Goal: Task Accomplishment & Management: Use online tool/utility

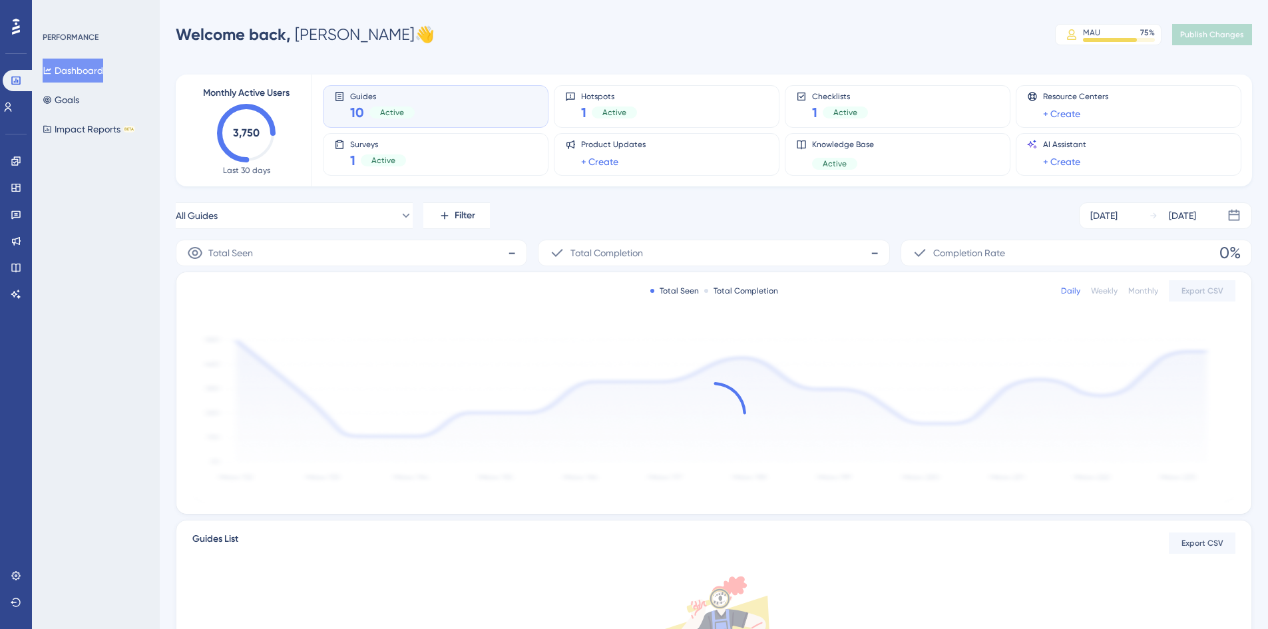
click at [615, 17] on div "Performance Users Engagement Widgets Feedback Product Updates Knowledge Base AI…" at bounding box center [634, 419] width 1268 height 838
click at [16, 160] on icon at bounding box center [15, 160] width 9 height 9
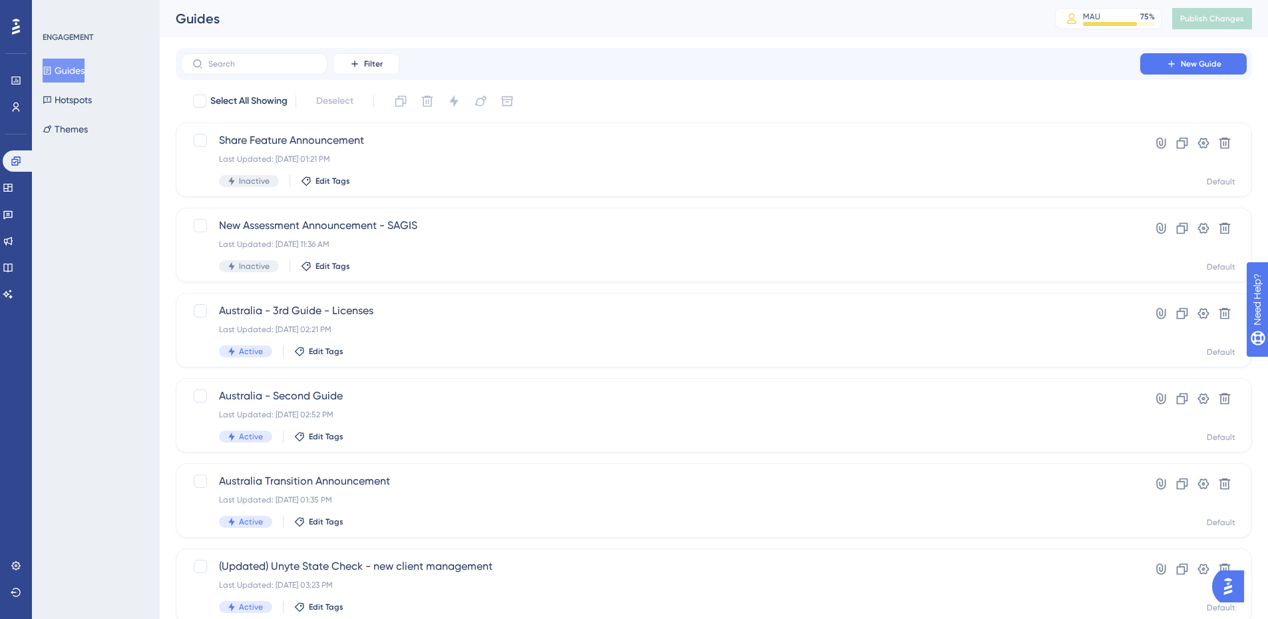
click at [85, 74] on button "Guides" at bounding box center [64, 71] width 42 height 24
click at [367, 168] on div "Share Feature Announcement Last Updated: [DATE] 01:21 PM Inactive Edit Tags" at bounding box center [660, 159] width 883 height 55
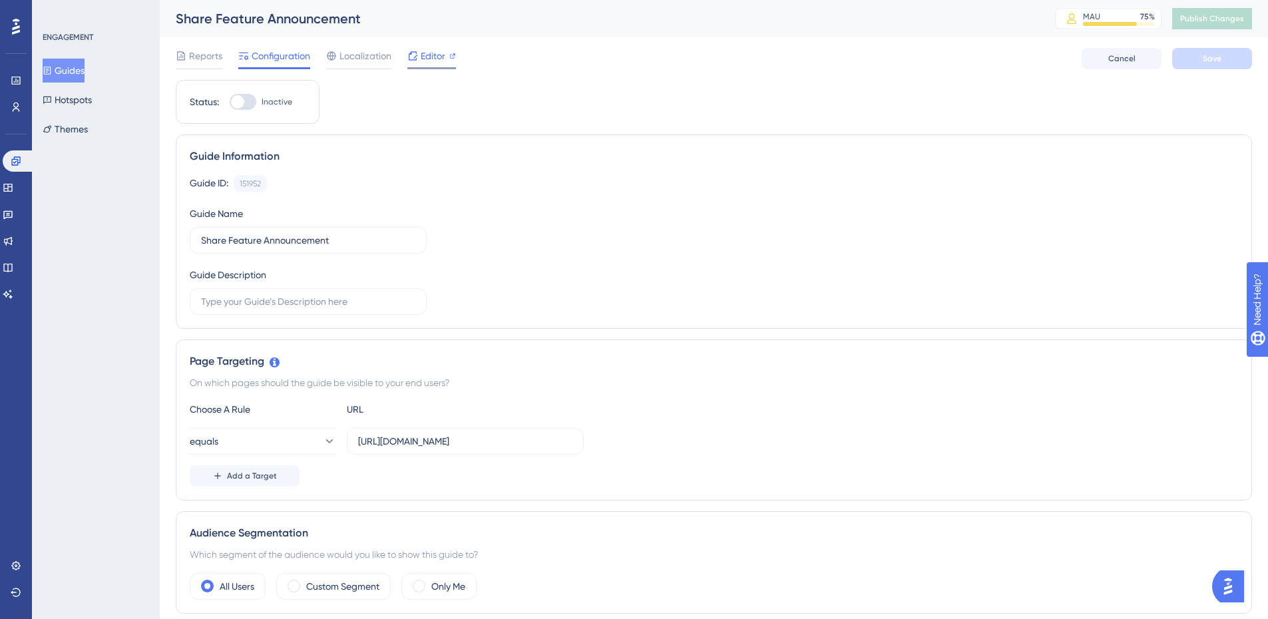
click at [425, 53] on span "Editor" at bounding box center [433, 56] width 25 height 16
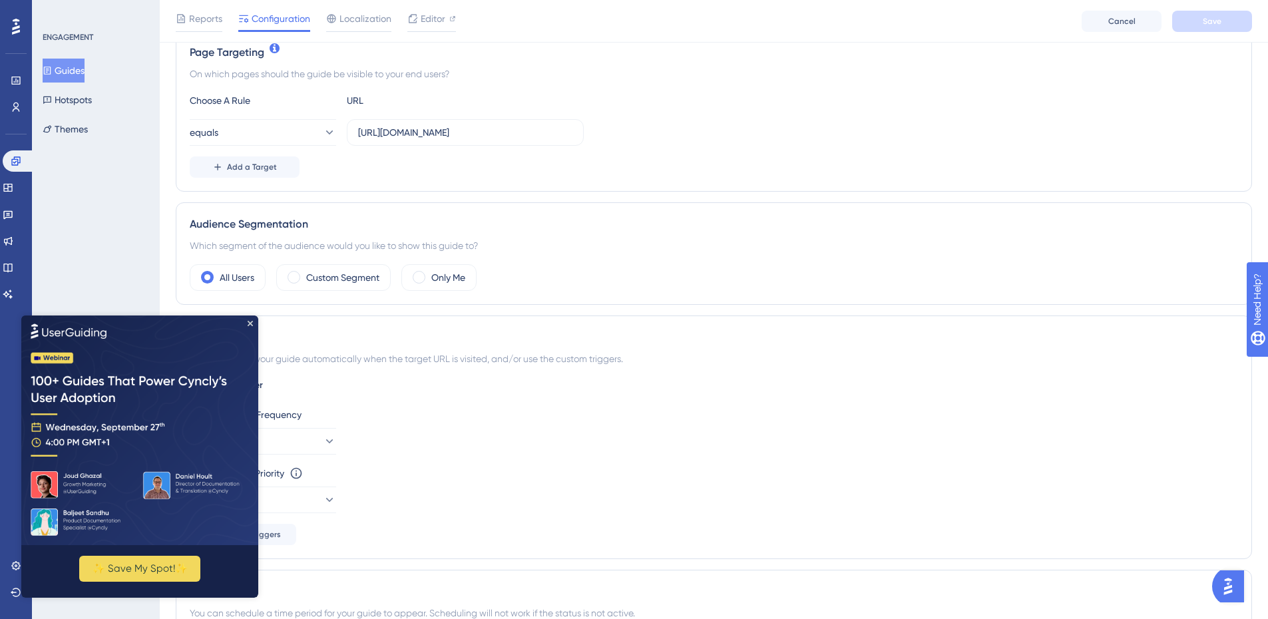
scroll to position [315, 0]
click at [248, 320] on icon "Close Preview" at bounding box center [250, 322] width 5 height 5
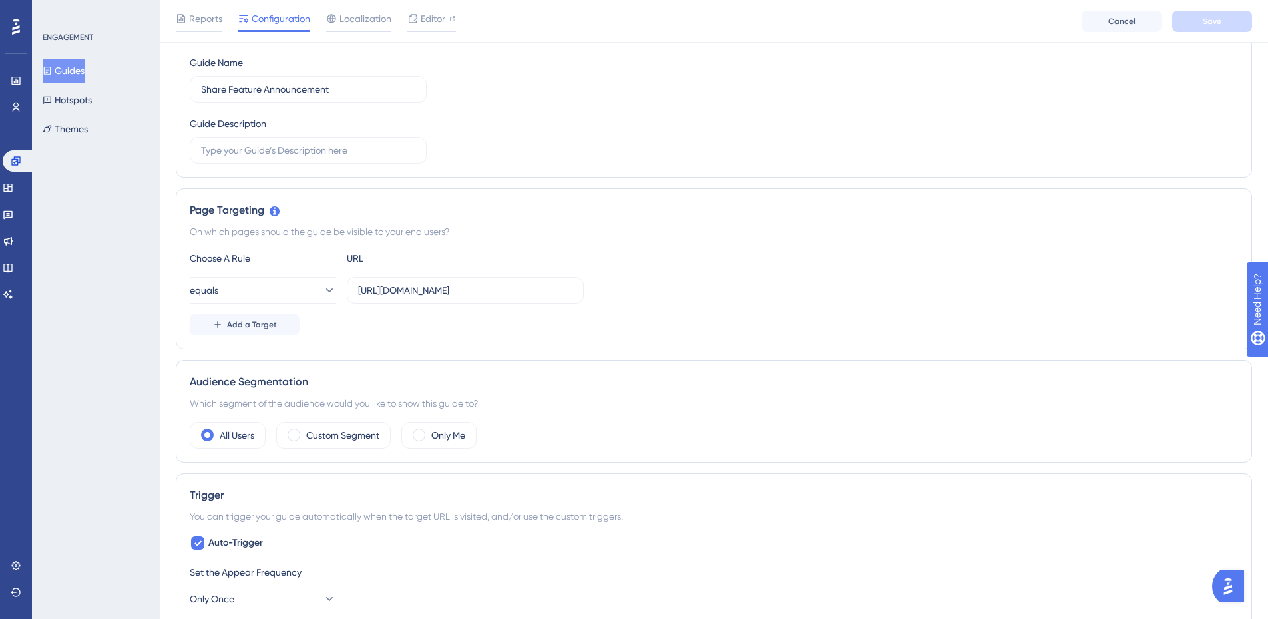
scroll to position [0, 0]
